Goal: Navigation & Orientation: Find specific page/section

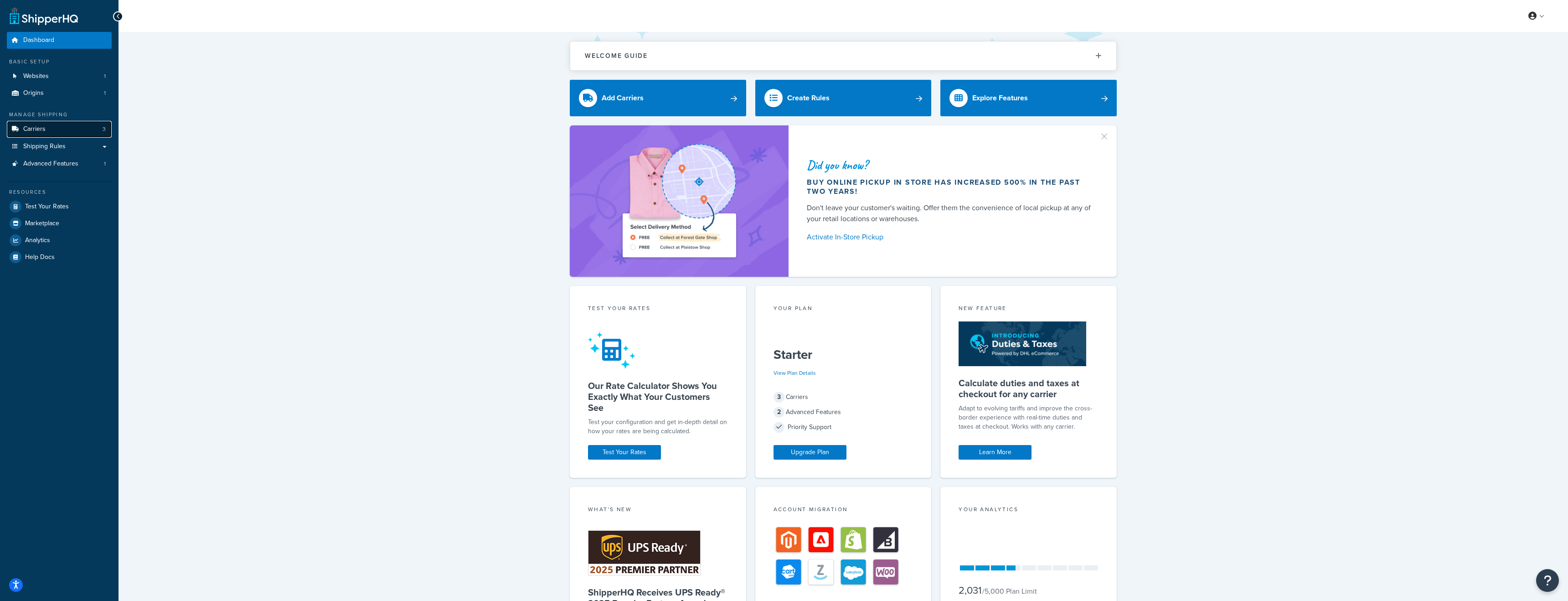
click at [65, 128] on link "Carriers 3" at bounding box center [59, 129] width 105 height 17
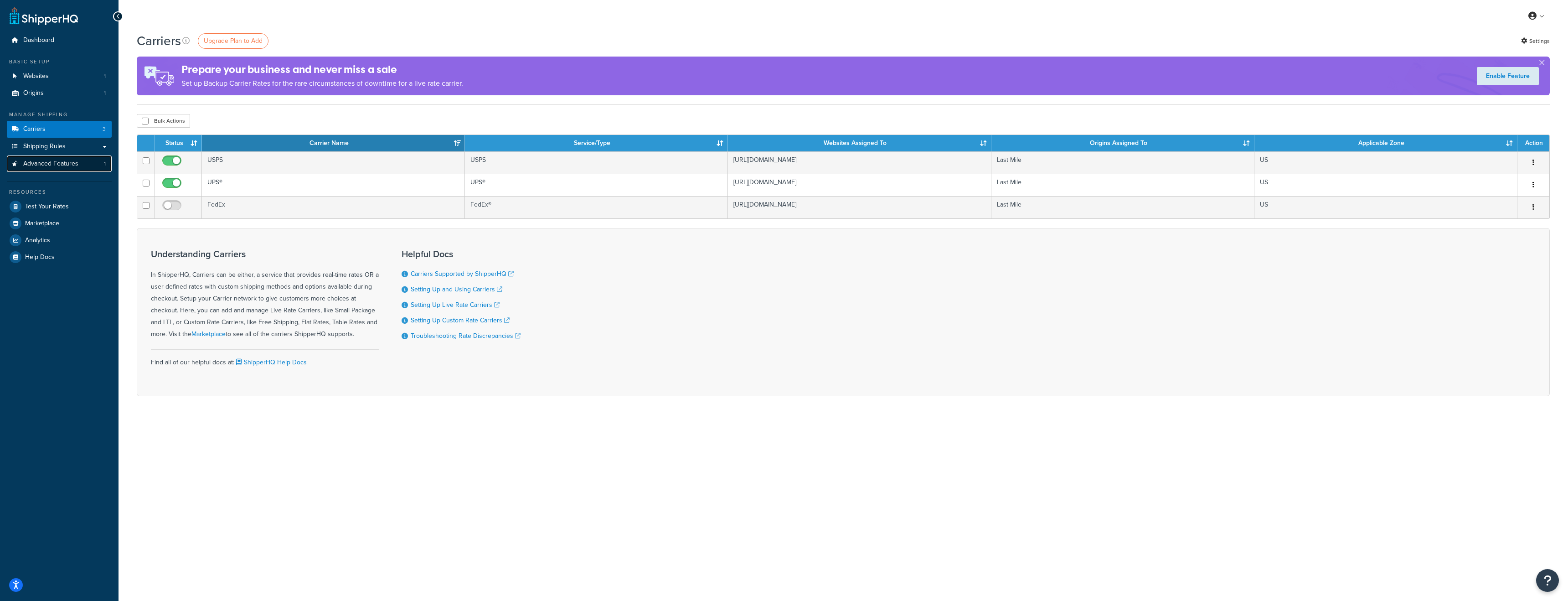
click at [51, 161] on span "Advanced Features" at bounding box center [51, 164] width 55 height 8
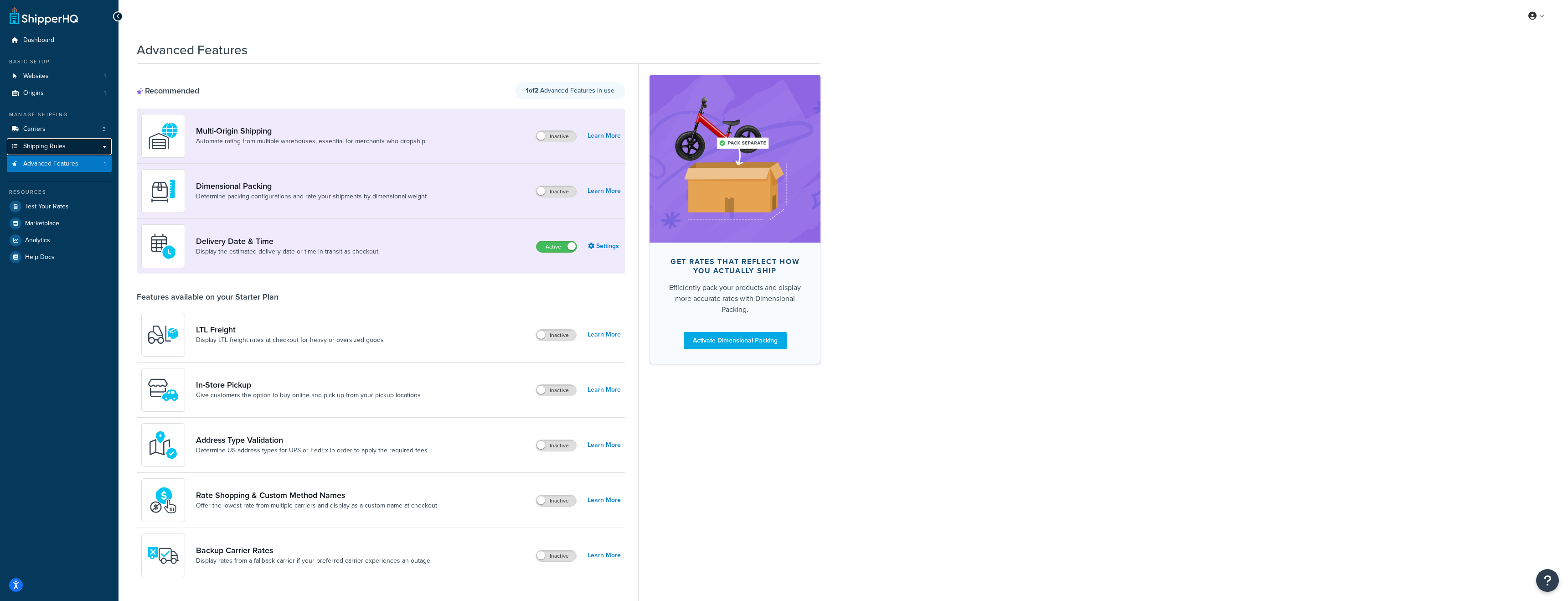
click at [96, 148] on link "Shipping Rules" at bounding box center [59, 147] width 105 height 17
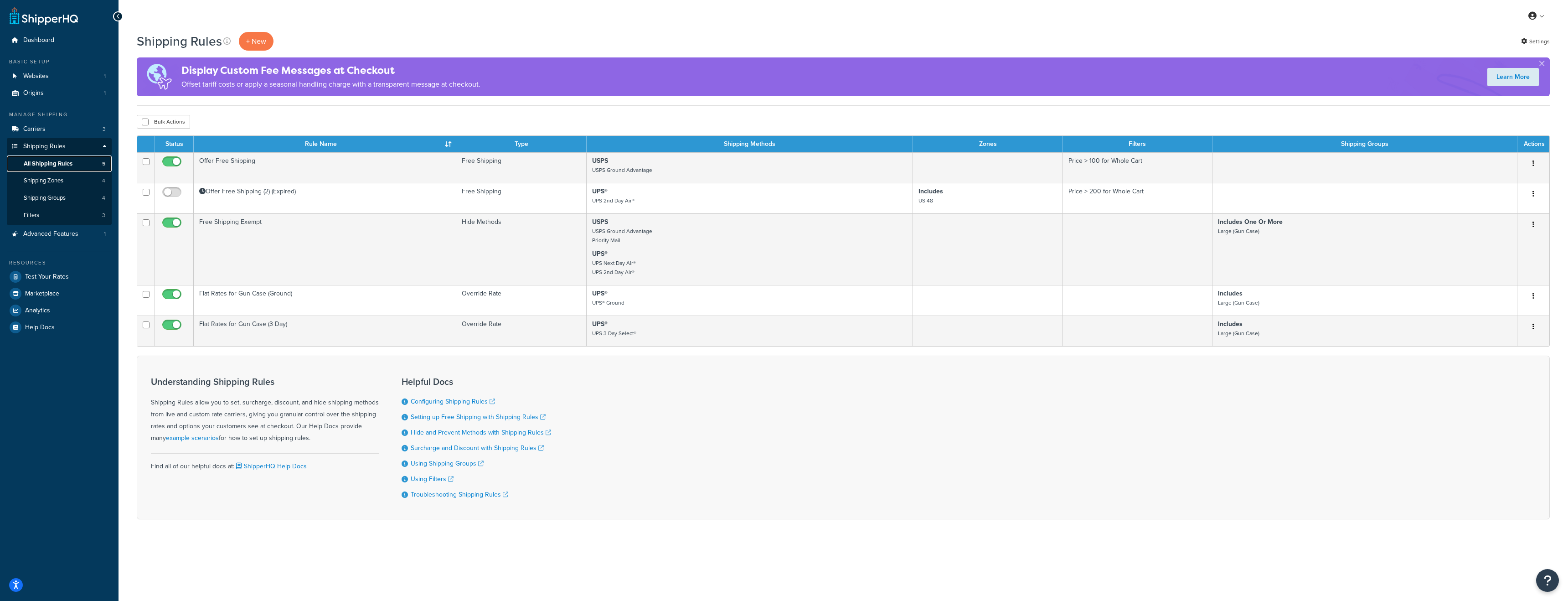
click at [83, 165] on link "All Shipping Rules 5" at bounding box center [59, 164] width 105 height 17
